Goal: Navigation & Orientation: Find specific page/section

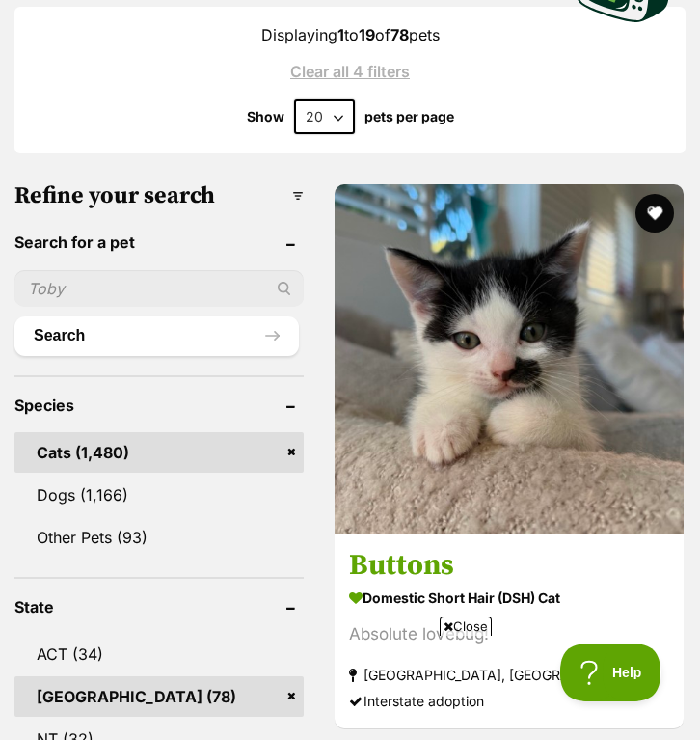
click at [456, 624] on span "Close" at bounding box center [466, 625] width 52 height 19
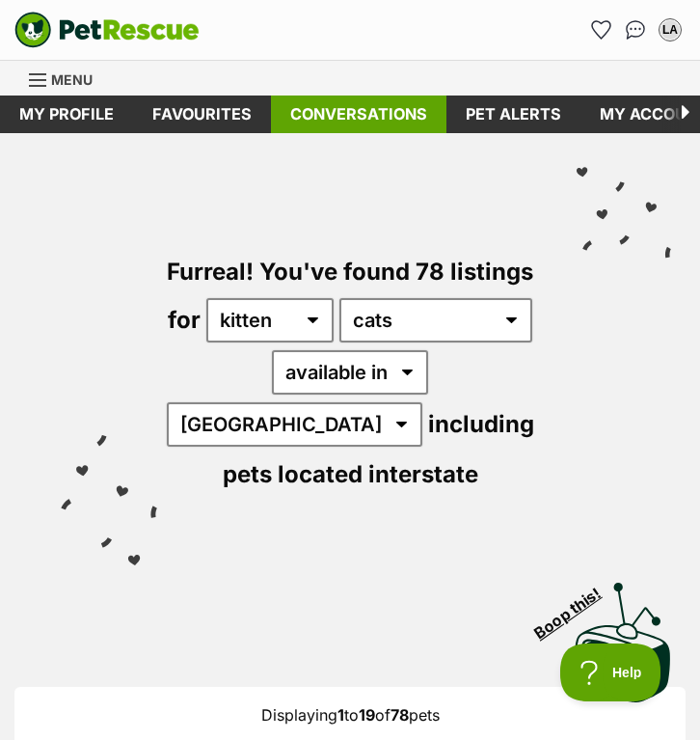
click at [384, 114] on link "Conversations" at bounding box center [359, 114] width 176 height 38
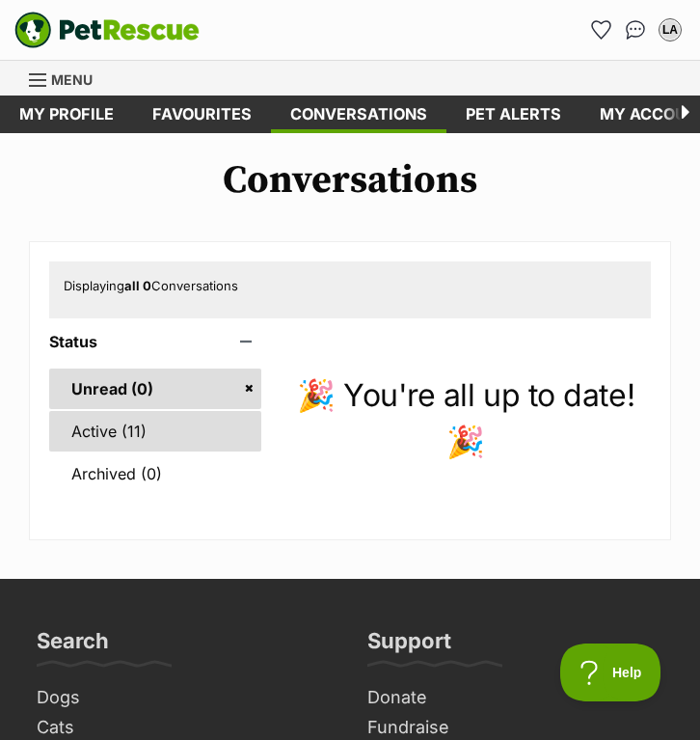
click at [135, 439] on link "Active (11)" at bounding box center [155, 431] width 212 height 41
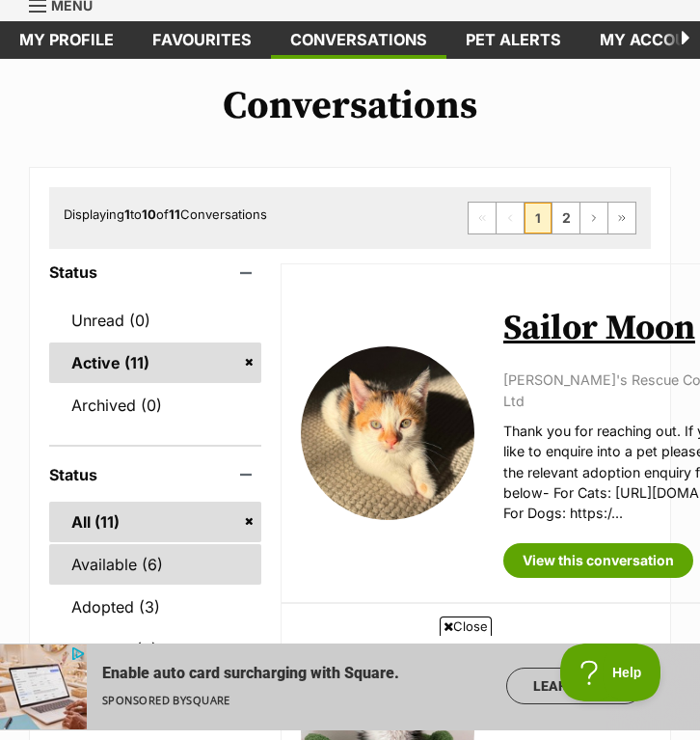
click at [139, 559] on link "Available (6)" at bounding box center [155, 564] width 212 height 41
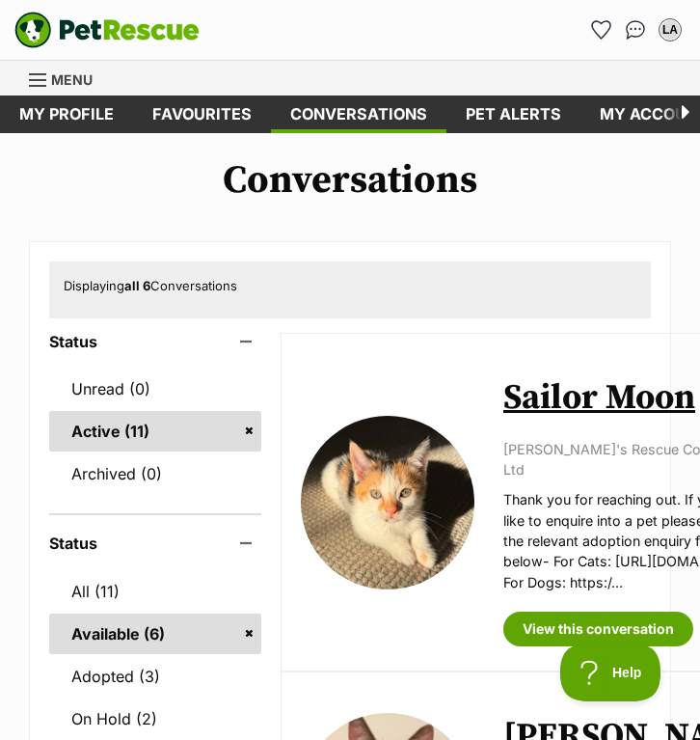
click at [59, 80] on span "Menu" at bounding box center [71, 79] width 41 height 16
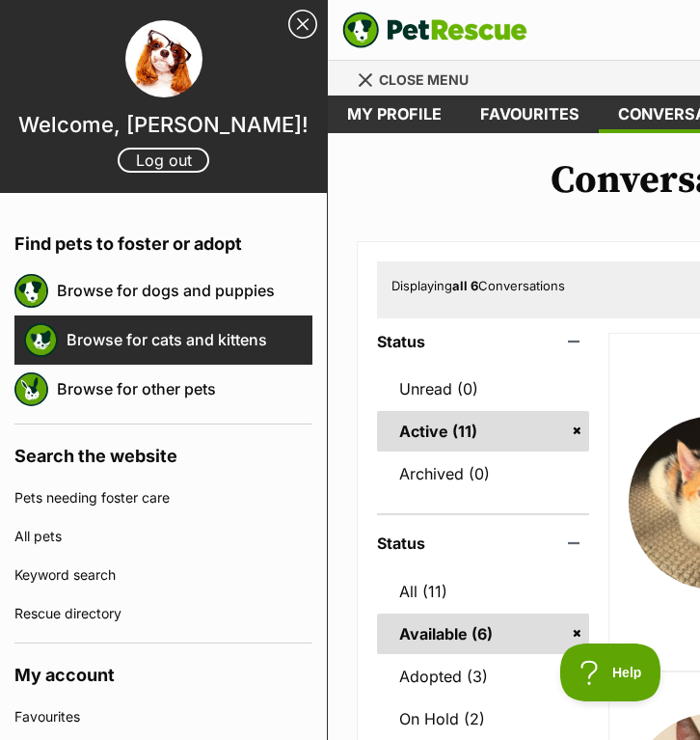
click at [201, 338] on link "Browse for cats and kittens" at bounding box center [190, 339] width 246 height 41
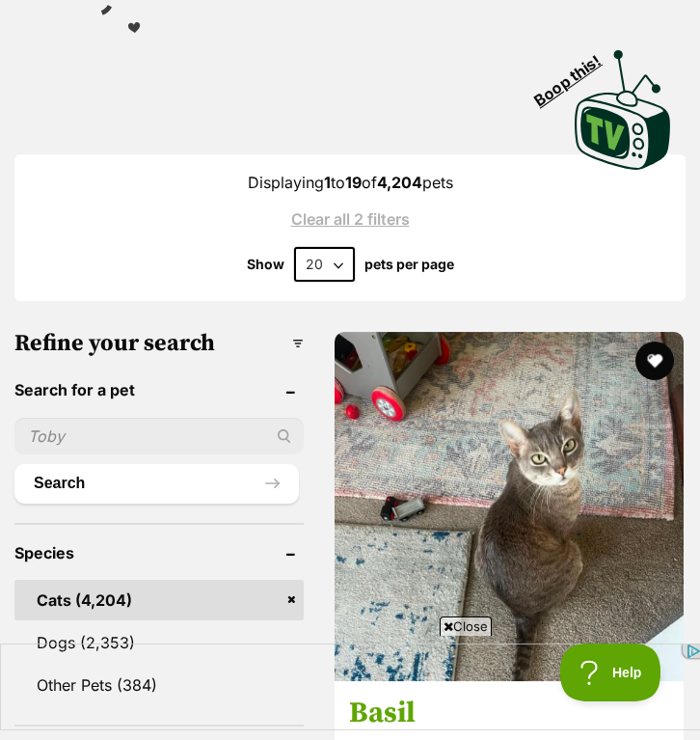
click at [316, 708] on div at bounding box center [351, 686] width 702 height 87
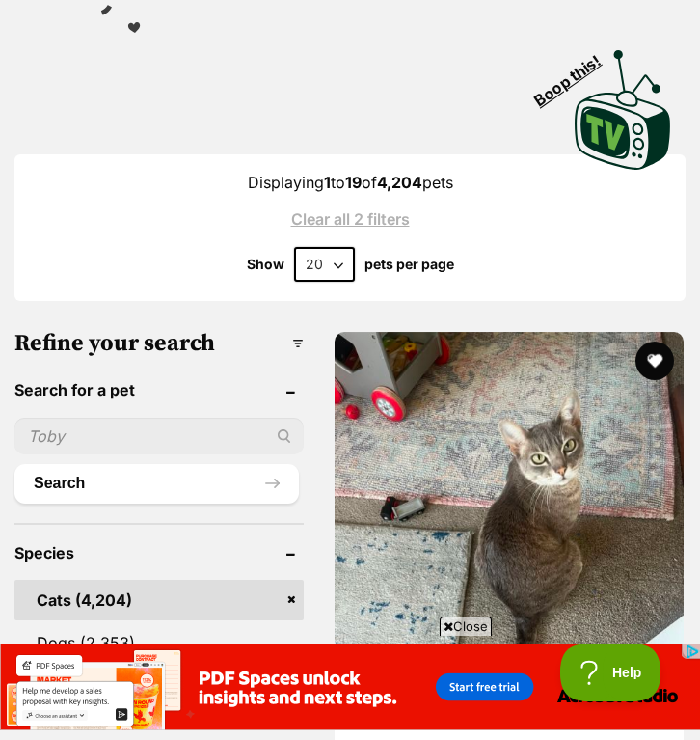
click at [458, 619] on span "Close" at bounding box center [466, 625] width 52 height 19
